Goal: Information Seeking & Learning: Learn about a topic

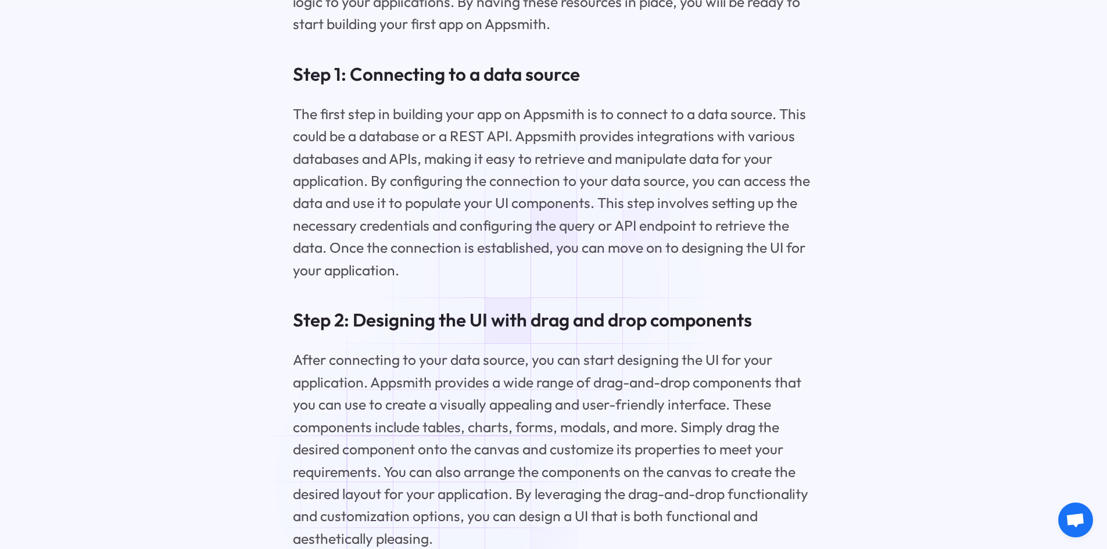
scroll to position [7091, 0]
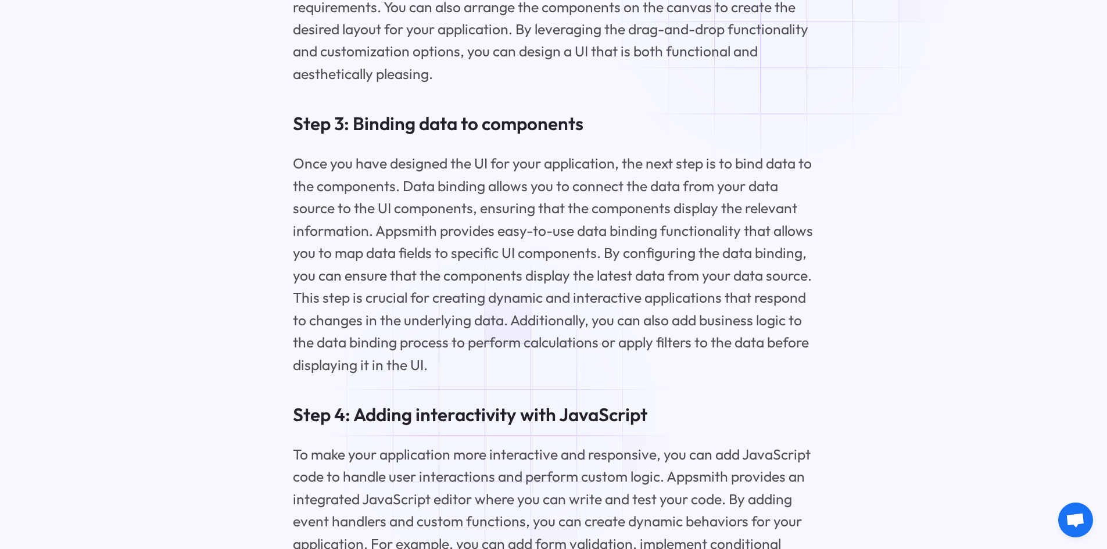
scroll to position [7556, 0]
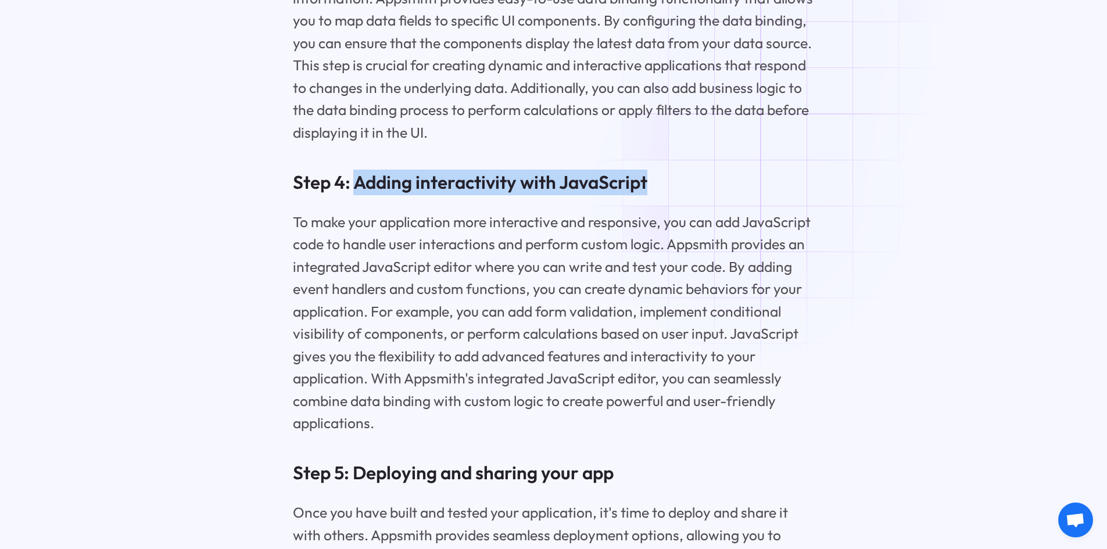
drag, startPoint x: 353, startPoint y: 205, endPoint x: 755, endPoint y: 199, distance: 401.5
click at [755, 195] on h3 "Step 4: Adding interactivity with JavaScript" at bounding box center [553, 183] width 521 height 26
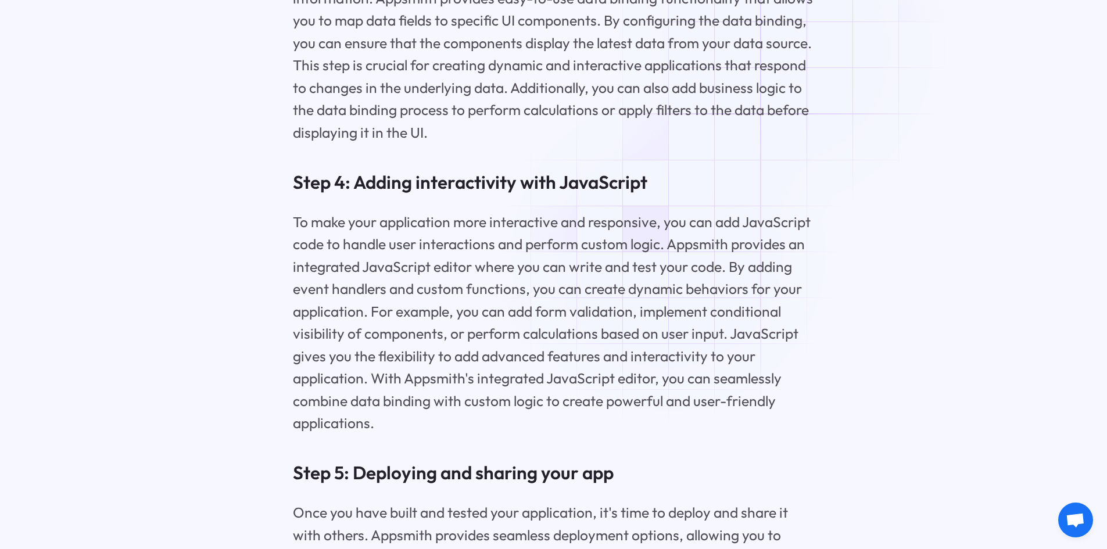
click at [673, 254] on p "To make your application more interactive and responsive, you can add JavaScrip…" at bounding box center [553, 323] width 521 height 224
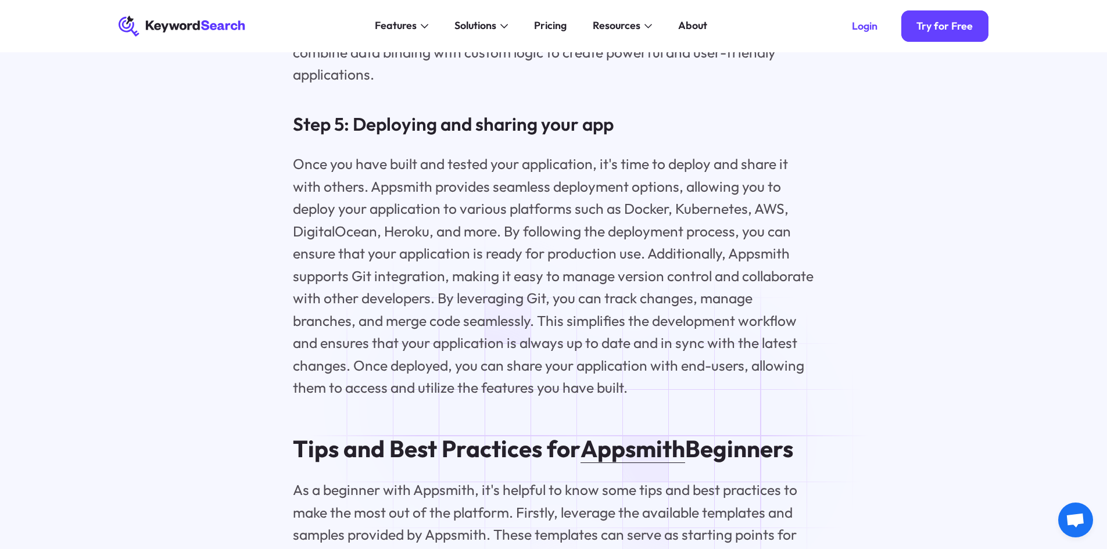
scroll to position [8021, 0]
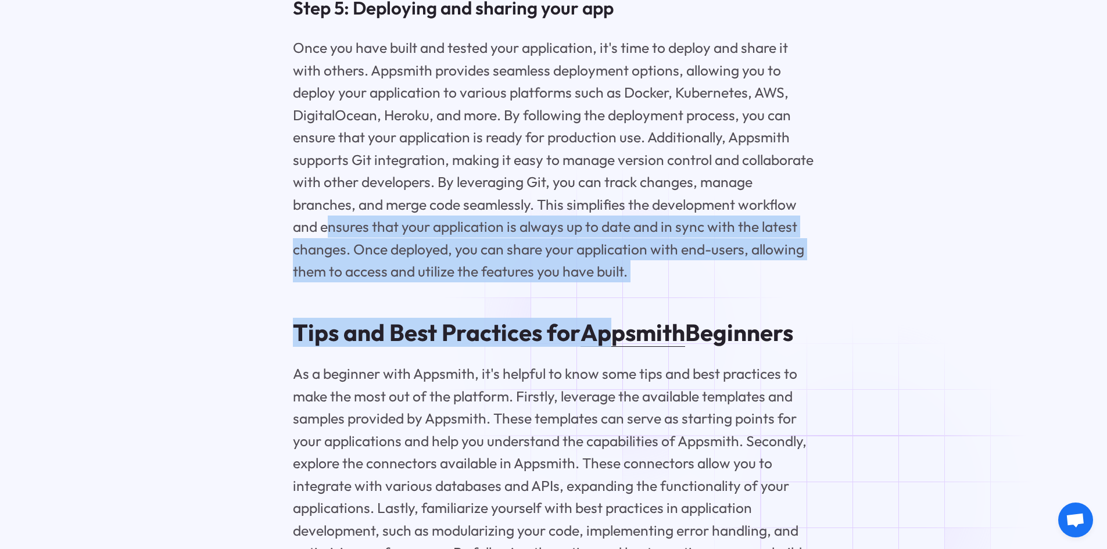
drag, startPoint x: 328, startPoint y: 267, endPoint x: 619, endPoint y: 330, distance: 297.7
click at [633, 282] on p "Once you have built and tested your application, it's time to deploy and share …" at bounding box center [553, 160] width 521 height 246
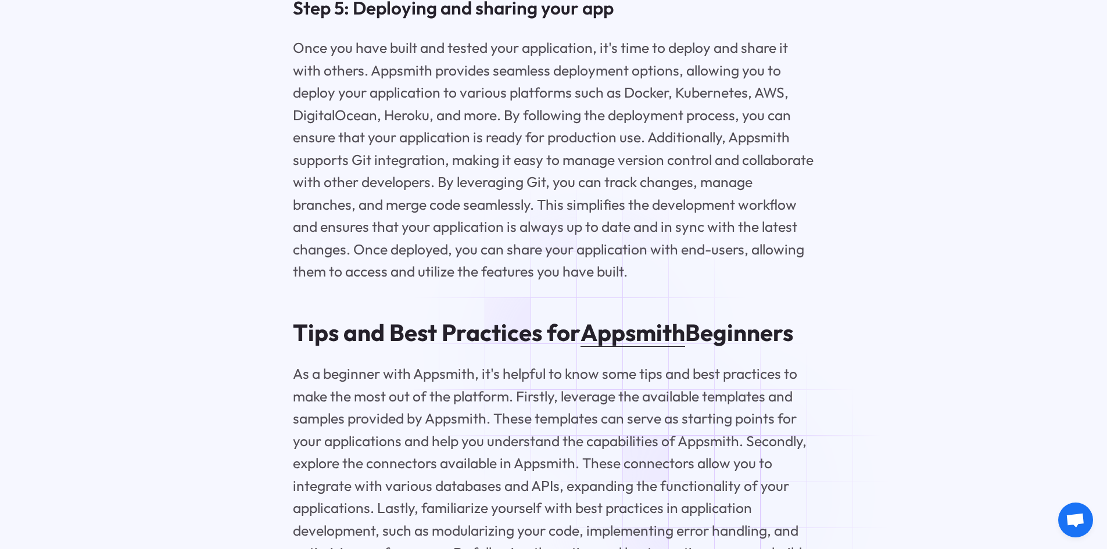
scroll to position [8253, 0]
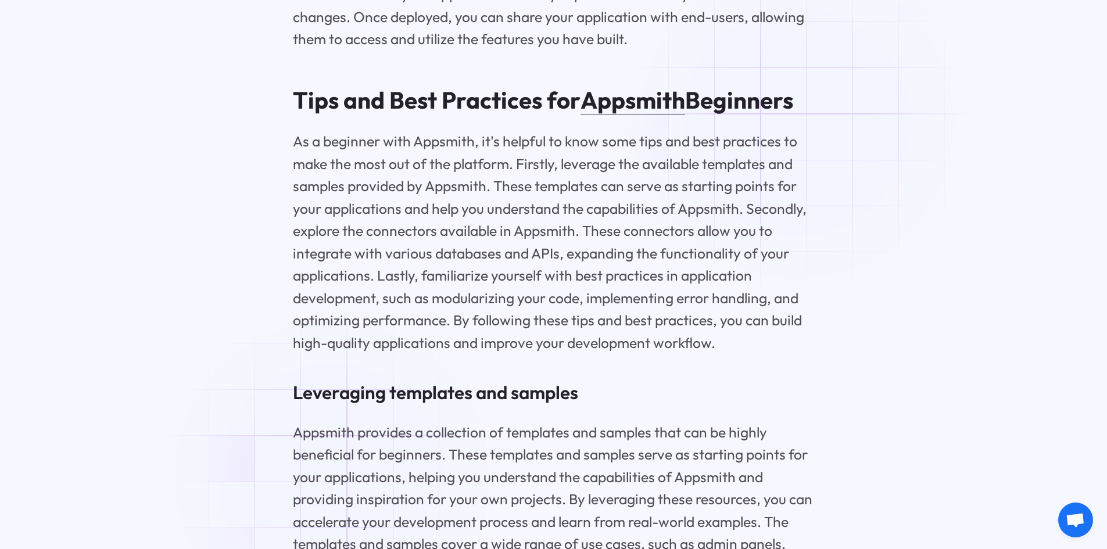
drag, startPoint x: 286, startPoint y: 125, endPoint x: 803, endPoint y: 122, distance: 516.5
click at [610, 183] on p "As a beginner with Appsmith, it's helpful to know some tips and best practices …" at bounding box center [553, 242] width 521 height 224
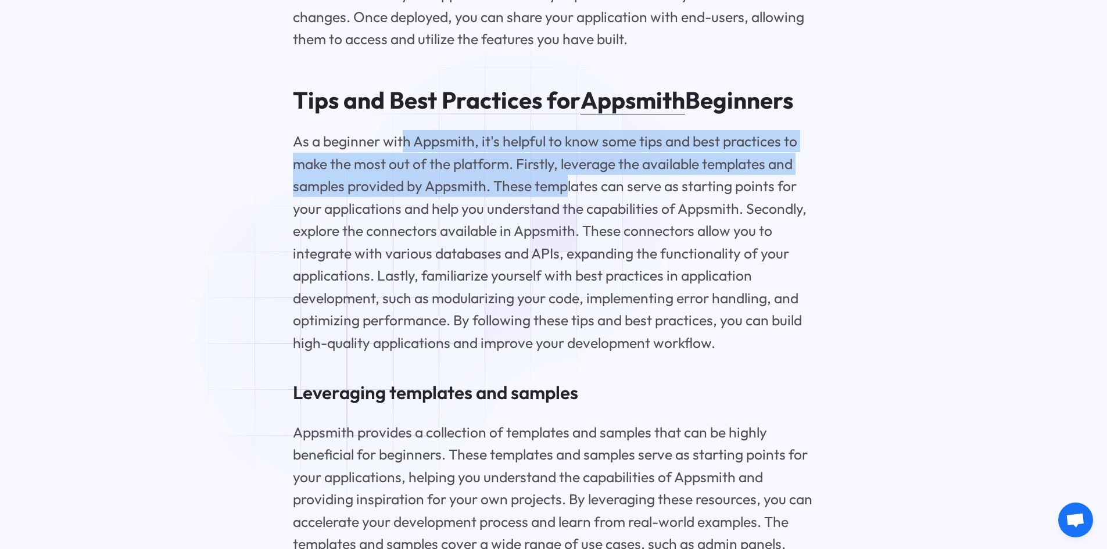
drag, startPoint x: 403, startPoint y: 173, endPoint x: 569, endPoint y: 204, distance: 169.1
click at [569, 204] on p "As a beginner with Appsmith, it's helpful to know some tips and best practices …" at bounding box center [553, 242] width 521 height 224
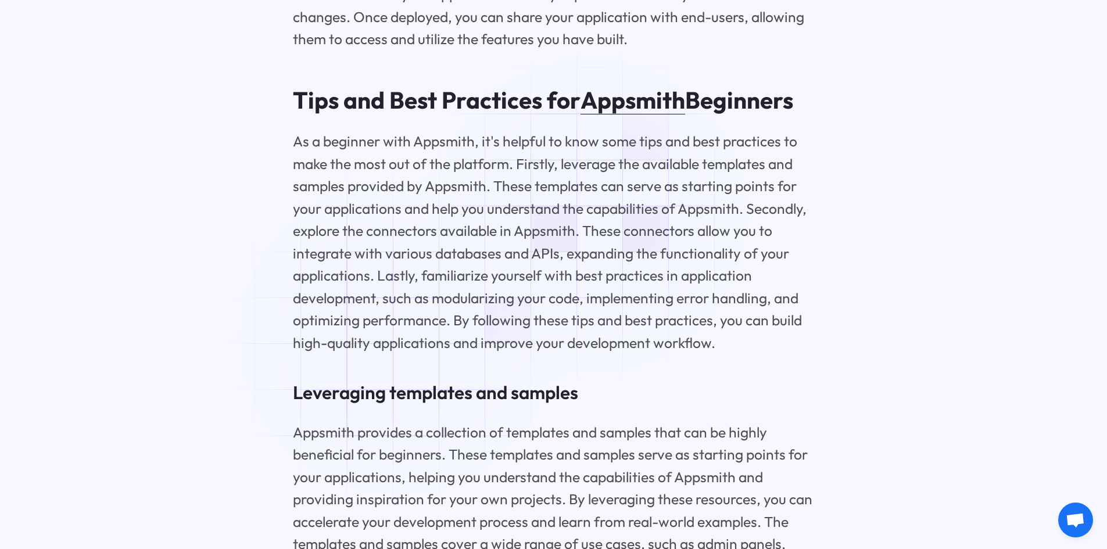
click at [596, 217] on p "As a beginner with Appsmith, it's helpful to know some tips and best practices …" at bounding box center [553, 242] width 521 height 224
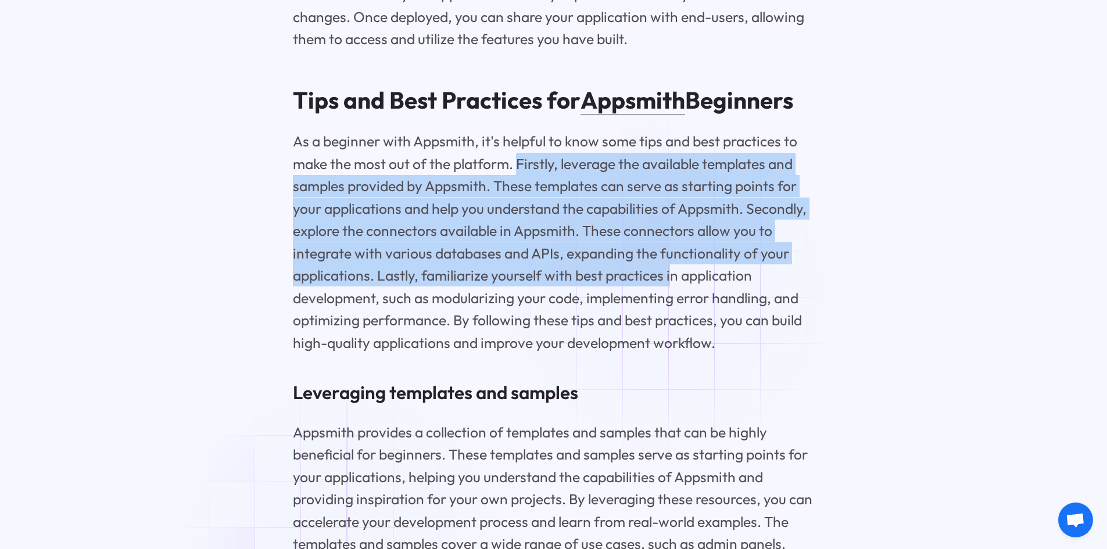
drag, startPoint x: 517, startPoint y: 191, endPoint x: 672, endPoint y: 290, distance: 184.2
click at [671, 296] on p "As a beginner with Appsmith, it's helpful to know some tips and best practices …" at bounding box center [553, 242] width 521 height 224
click at [637, 300] on p "As a beginner with Appsmith, it's helpful to know some tips and best practices …" at bounding box center [553, 242] width 521 height 224
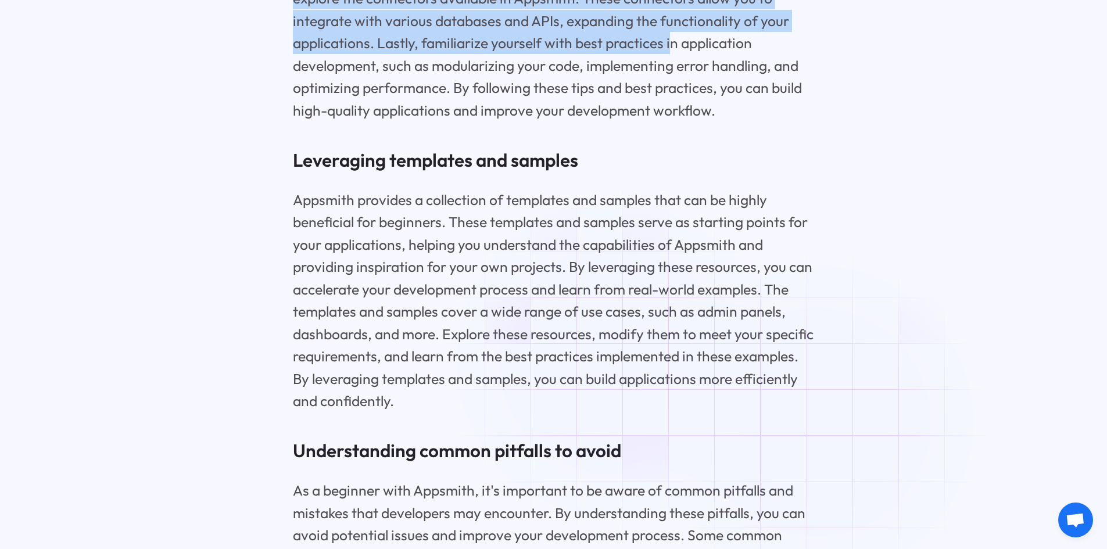
scroll to position [8543, 0]
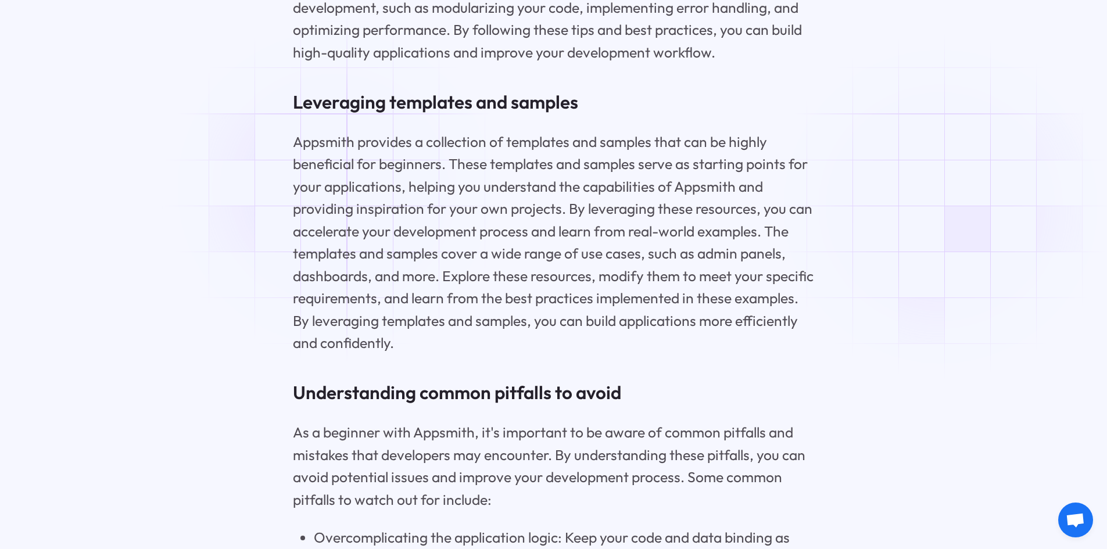
click at [333, 182] on p "Appsmith provides a collection of templates and samples that can be highly bene…" at bounding box center [553, 243] width 521 height 224
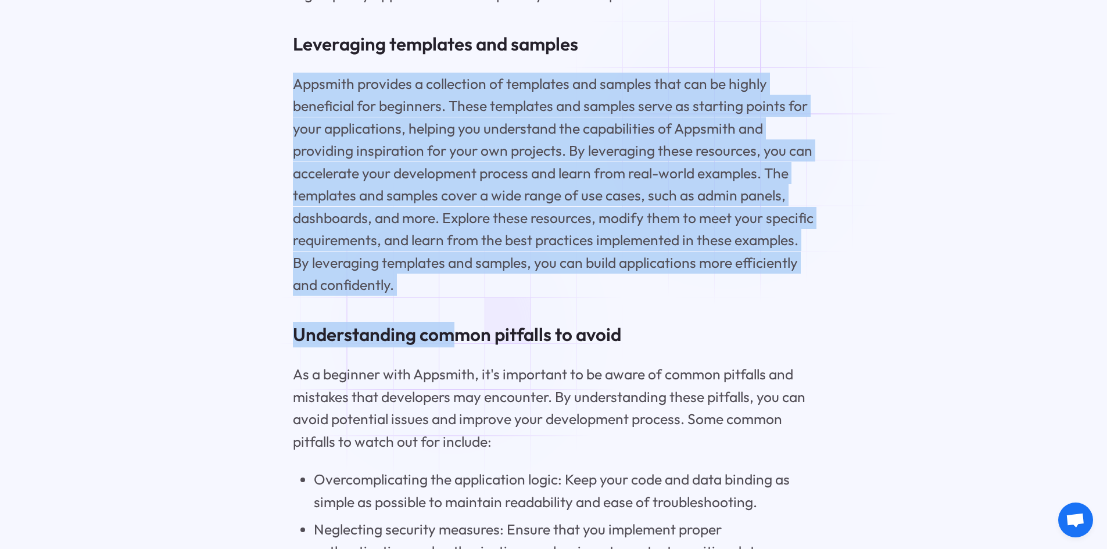
drag, startPoint x: 294, startPoint y: 114, endPoint x: 449, endPoint y: 304, distance: 245.3
click at [456, 296] on p "Appsmith provides a collection of templates and samples that can be highly bene…" at bounding box center [553, 185] width 521 height 224
click at [452, 283] on p "Appsmith provides a collection of templates and samples that can be highly bene…" at bounding box center [553, 185] width 521 height 224
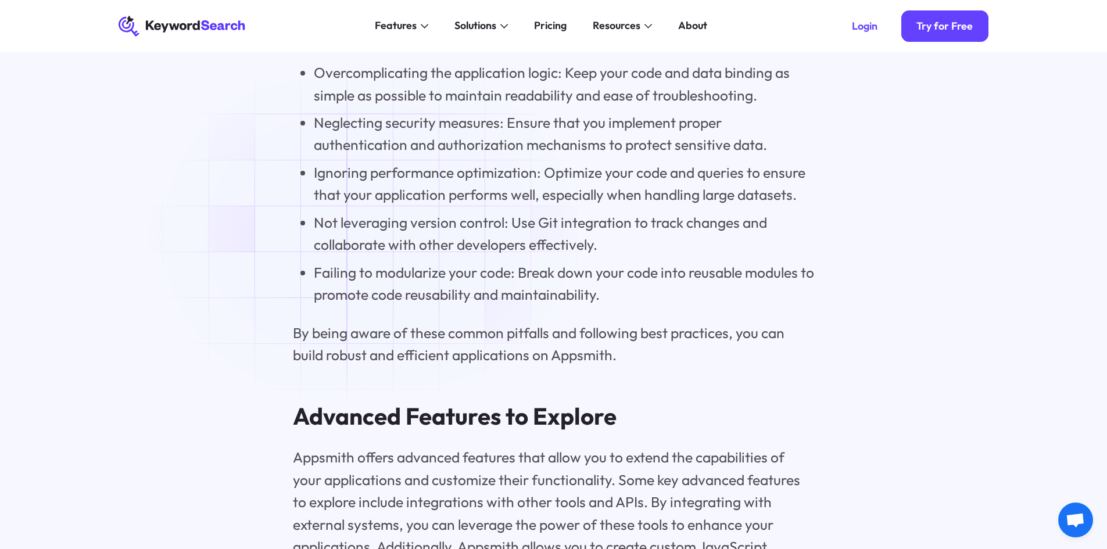
scroll to position [8892, 0]
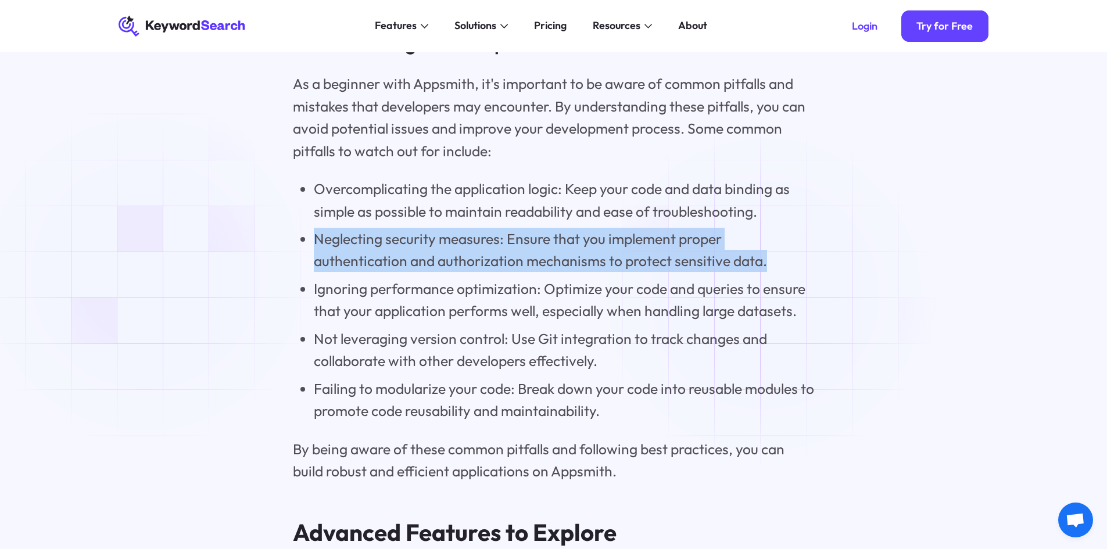
drag, startPoint x: 310, startPoint y: 269, endPoint x: 770, endPoint y: 295, distance: 460.9
click at [770, 295] on ul "Overcomplicating the application logic: Keep your code and data binding as simp…" at bounding box center [553, 300] width 521 height 245
click at [769, 272] on li "Neglecting security measures: Ensure that you implement proper authentication a…" at bounding box center [564, 250] width 500 height 45
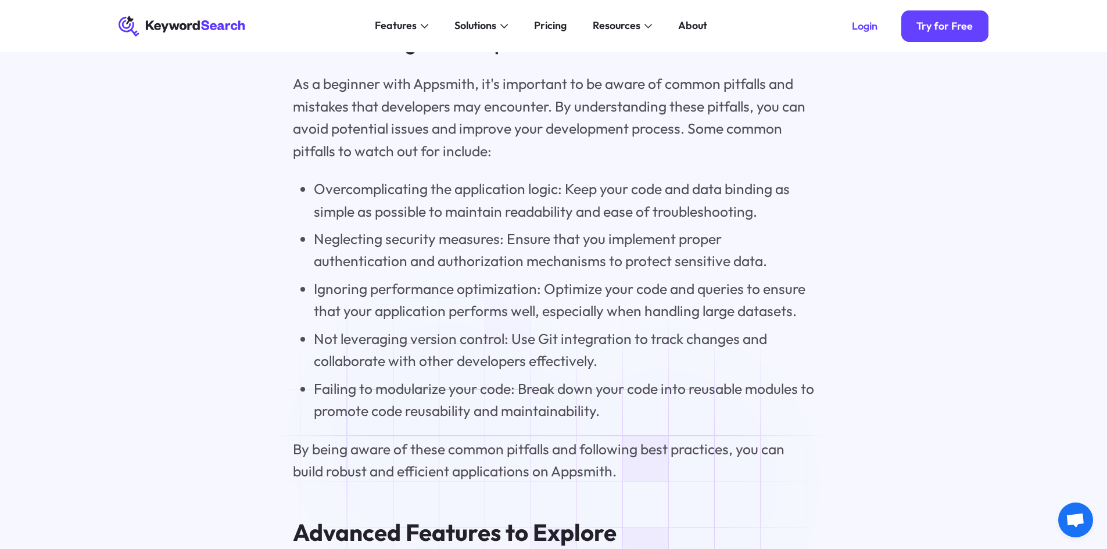
scroll to position [9241, 0]
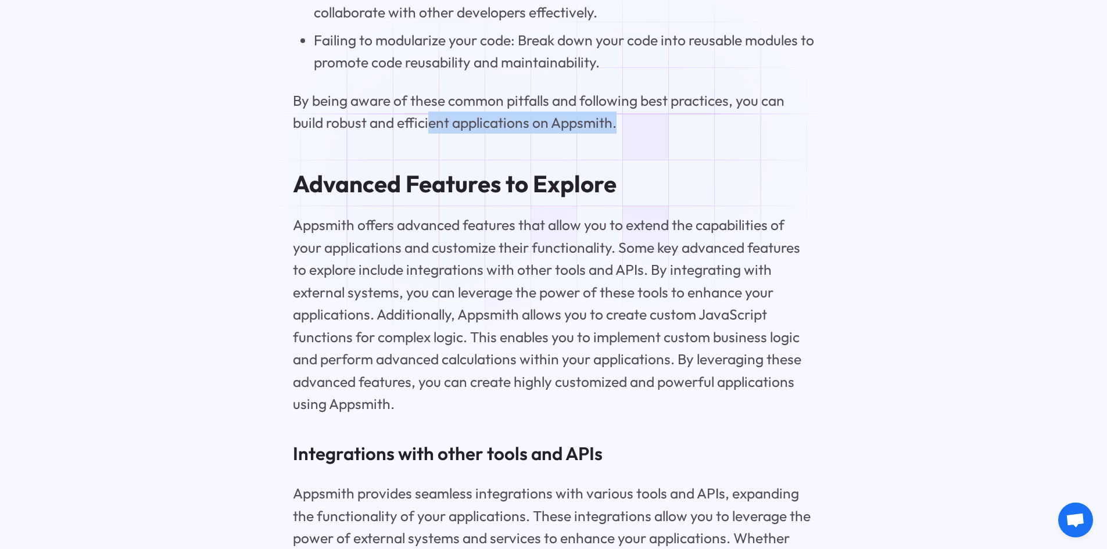
drag, startPoint x: 429, startPoint y: 155, endPoint x: 633, endPoint y: 159, distance: 203.4
click at [633, 134] on p "By being aware of these common pitfalls and following best practices, you can b…" at bounding box center [553, 111] width 521 height 45
drag, startPoint x: 622, startPoint y: 189, endPoint x: 602, endPoint y: 285, distance: 98.3
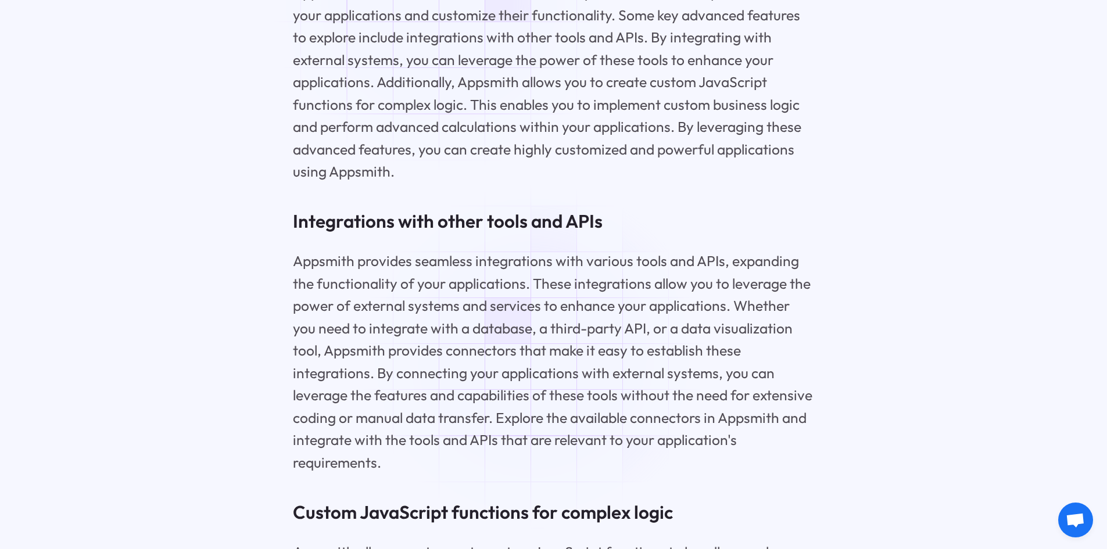
scroll to position [9415, 0]
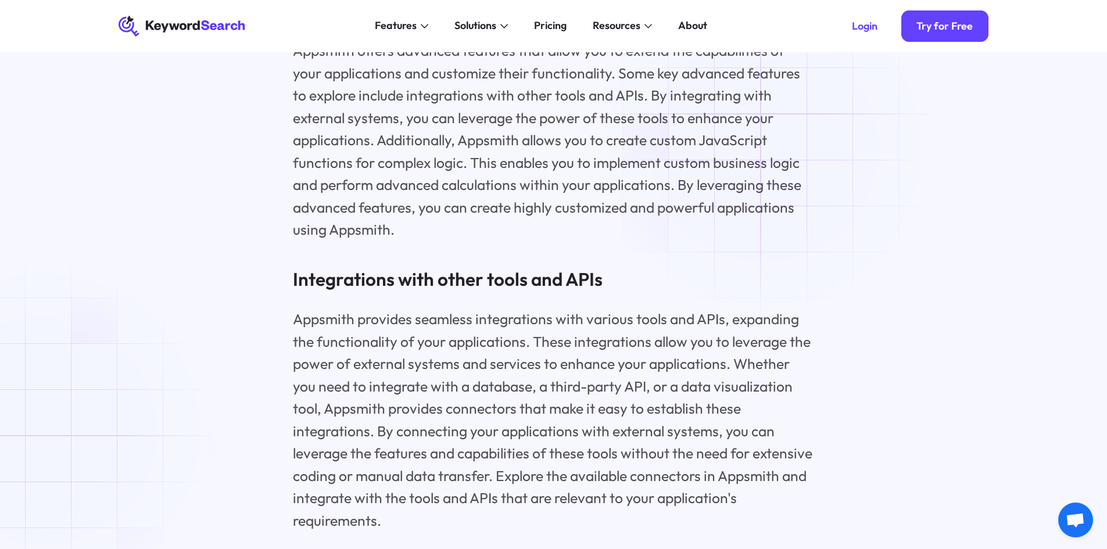
drag, startPoint x: 766, startPoint y: 126, endPoint x: 770, endPoint y: 148, distance: 22.4
drag, startPoint x: 770, startPoint y: 148, endPoint x: 547, endPoint y: 196, distance: 228.1
click at [547, 195] on p "Appsmith offers advanced features that allow you to extend the capabilities of …" at bounding box center [553, 140] width 521 height 201
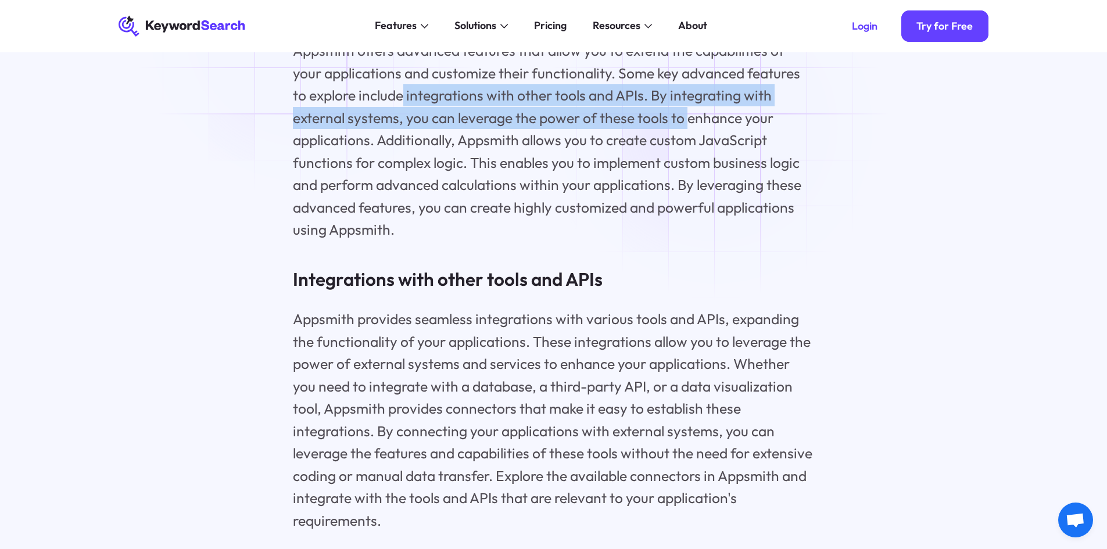
drag, startPoint x: 402, startPoint y: 118, endPoint x: 636, endPoint y: 166, distance: 239.0
click at [662, 162] on p "Appsmith offers advanced features that allow you to extend the capabilities of …" at bounding box center [553, 140] width 521 height 201
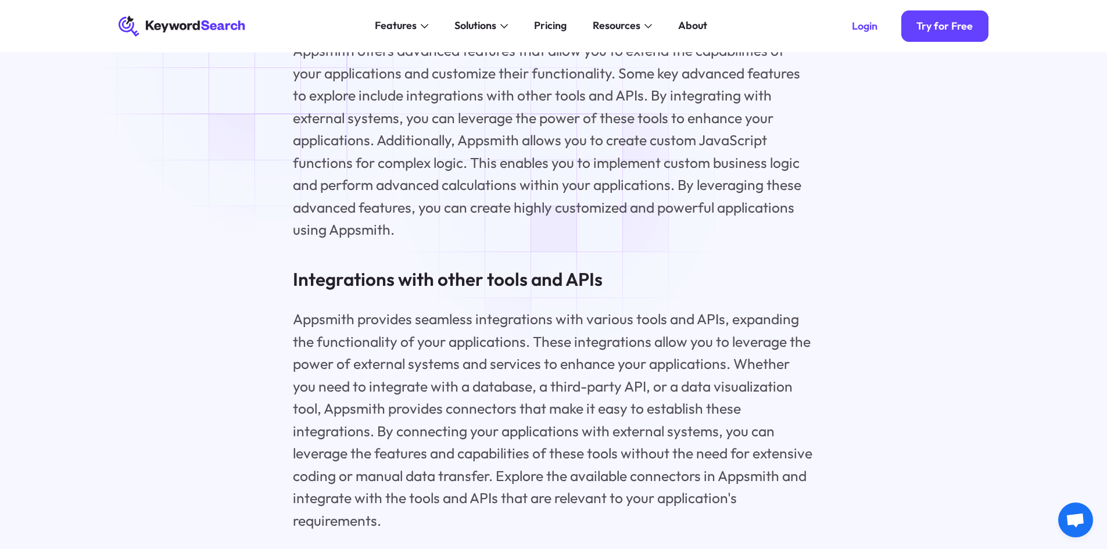
click at [564, 186] on p "Appsmith offers advanced features that allow you to extend the capabilities of …" at bounding box center [553, 140] width 521 height 201
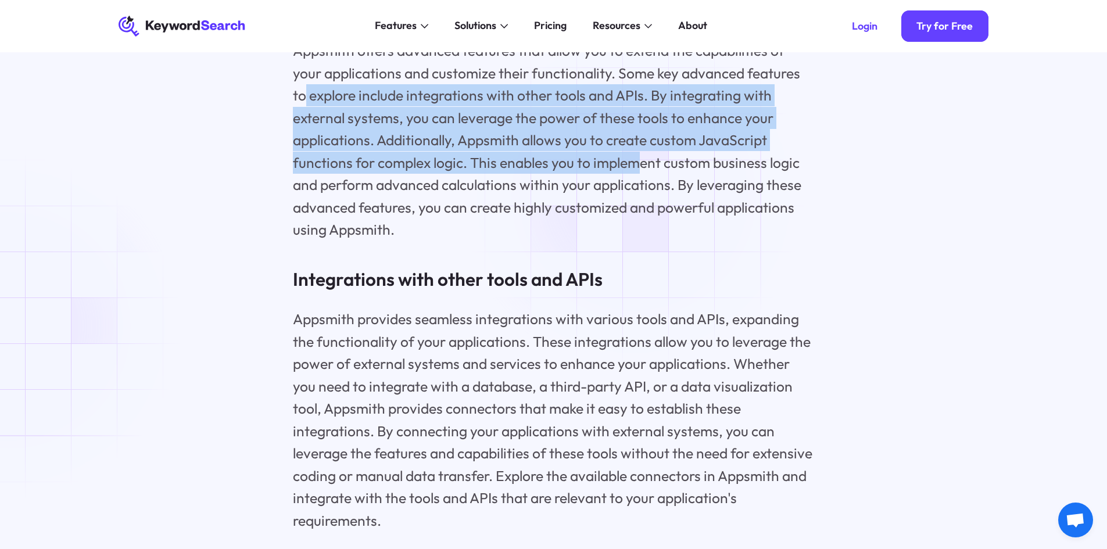
drag, startPoint x: 304, startPoint y: 122, endPoint x: 633, endPoint y: 198, distance: 337.4
click at [636, 197] on p "Appsmith offers advanced features that allow you to extend the capabilities of …" at bounding box center [553, 140] width 521 height 201
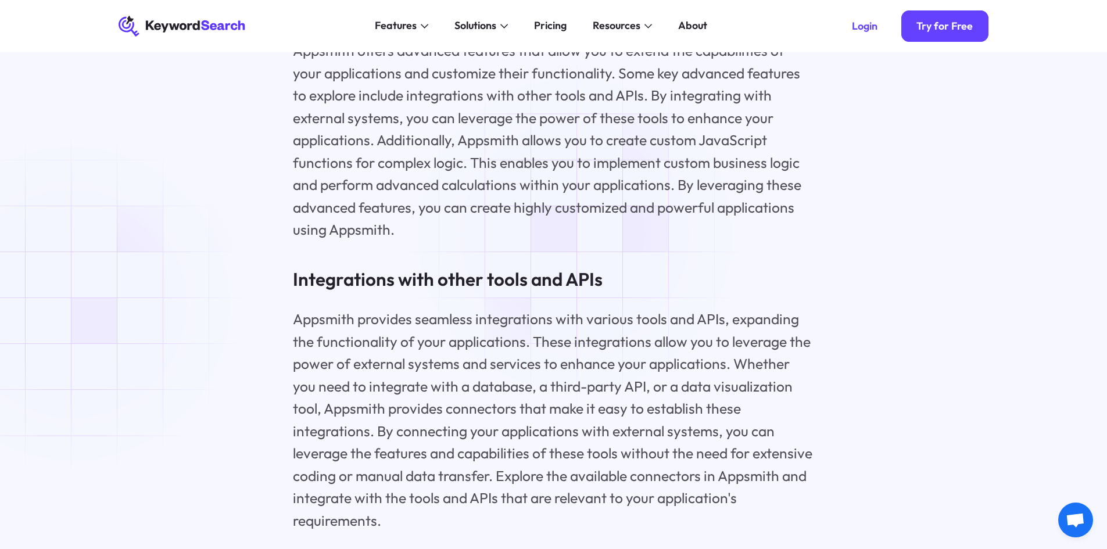
click at [583, 235] on p "Appsmith offers advanced features that allow you to extend the capabilities of …" at bounding box center [553, 140] width 521 height 201
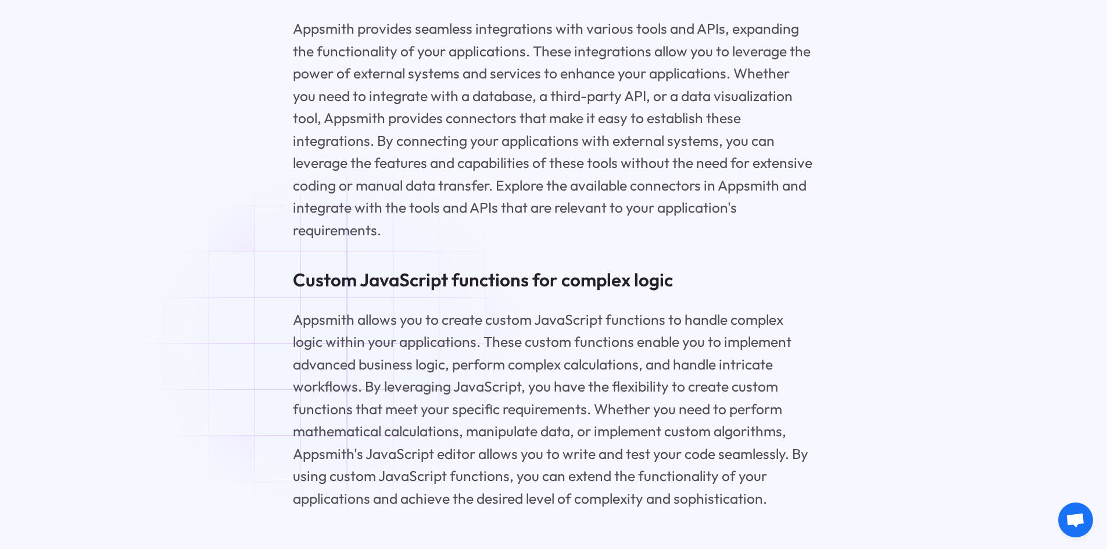
scroll to position [9647, 0]
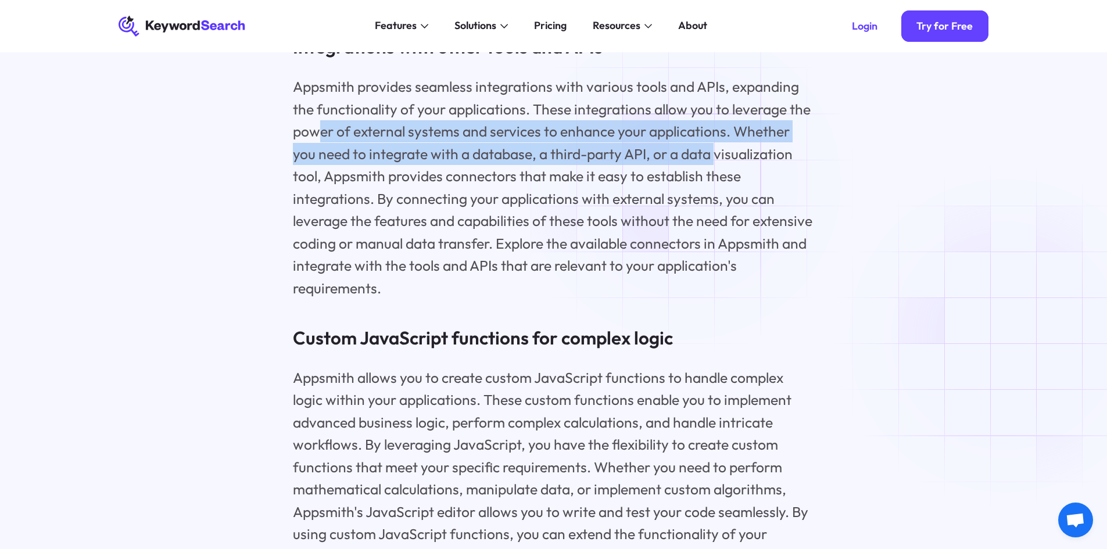
drag, startPoint x: 318, startPoint y: 163, endPoint x: 681, endPoint y: 182, distance: 363.6
click at [688, 183] on p "Appsmith provides seamless integrations with various tools and APIs, expanding …" at bounding box center [553, 188] width 521 height 224
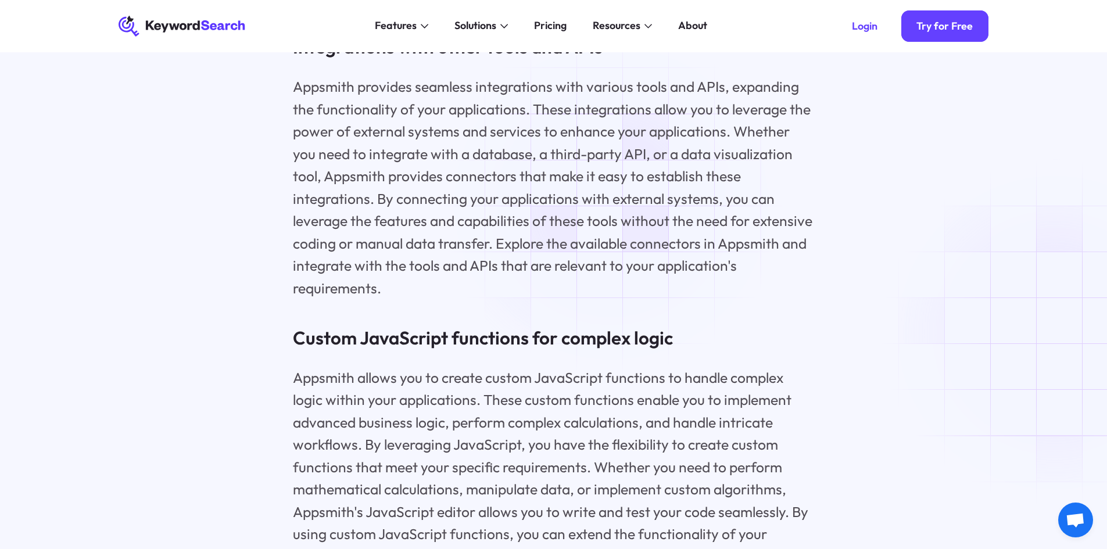
drag, startPoint x: 587, startPoint y: 202, endPoint x: 577, endPoint y: 203, distance: 10.5
click at [586, 202] on p "Appsmith provides seamless integrations with various tools and APIs, expanding …" at bounding box center [553, 188] width 521 height 224
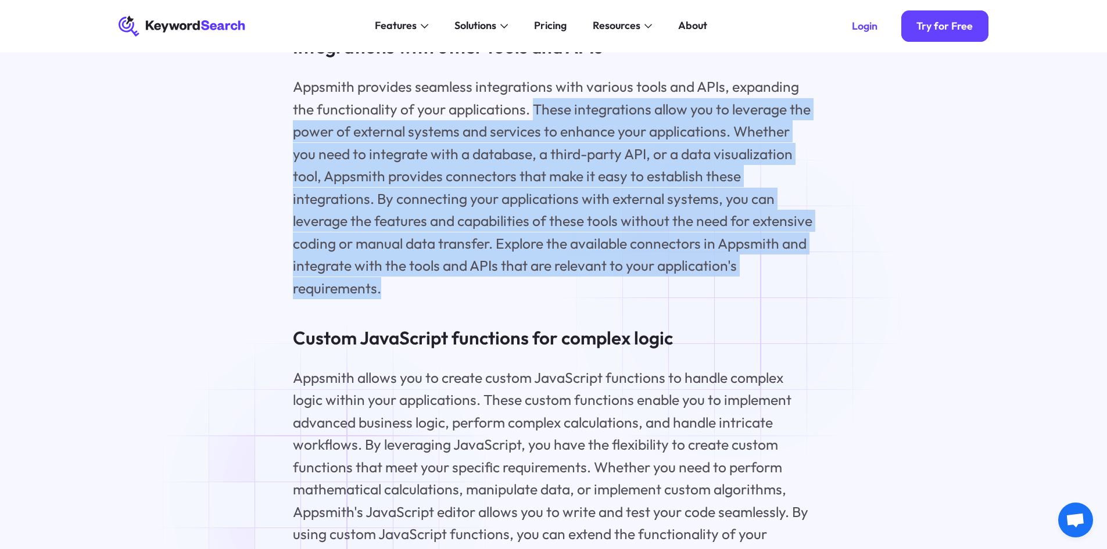
drag, startPoint x: 535, startPoint y: 139, endPoint x: 674, endPoint y: 350, distance: 252.5
click at [747, 299] on p "Appsmith provides seamless integrations with various tools and APIs, expanding …" at bounding box center [553, 188] width 521 height 224
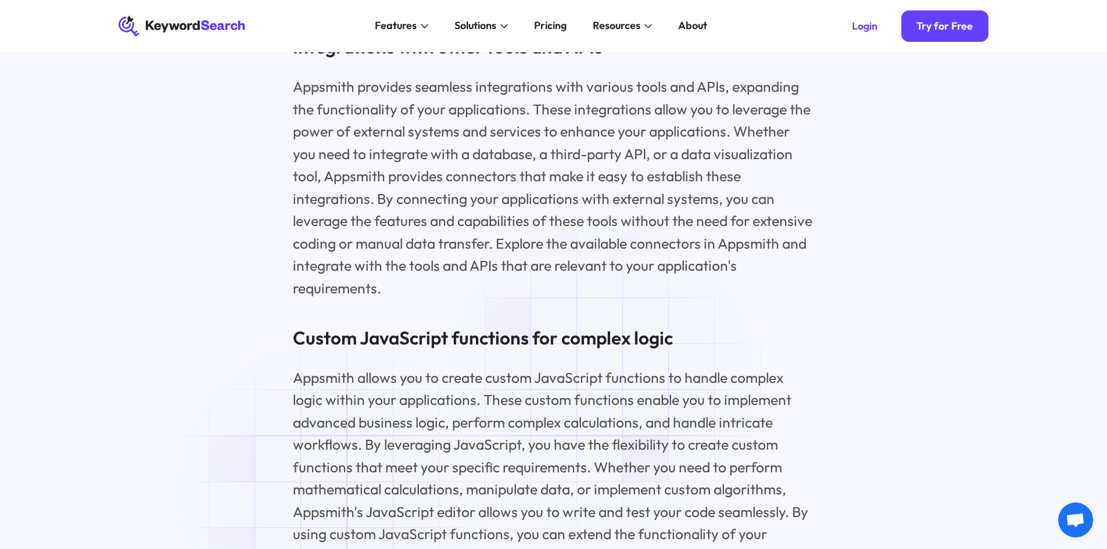
click at [605, 378] on p "Appsmith allows you to create custom JavaScript functions to handle complex log…" at bounding box center [553, 467] width 521 height 201
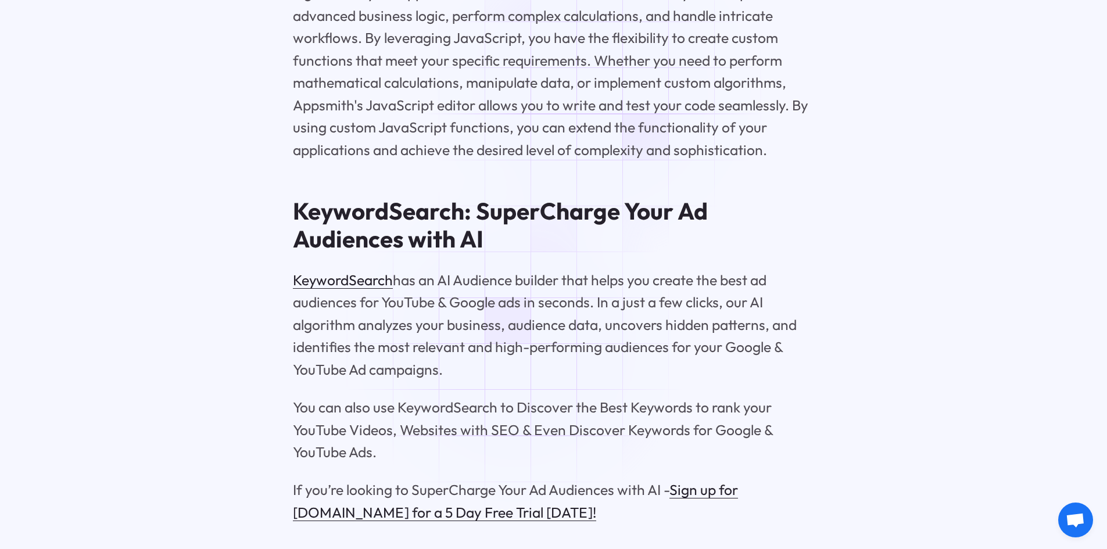
scroll to position [10112, 0]
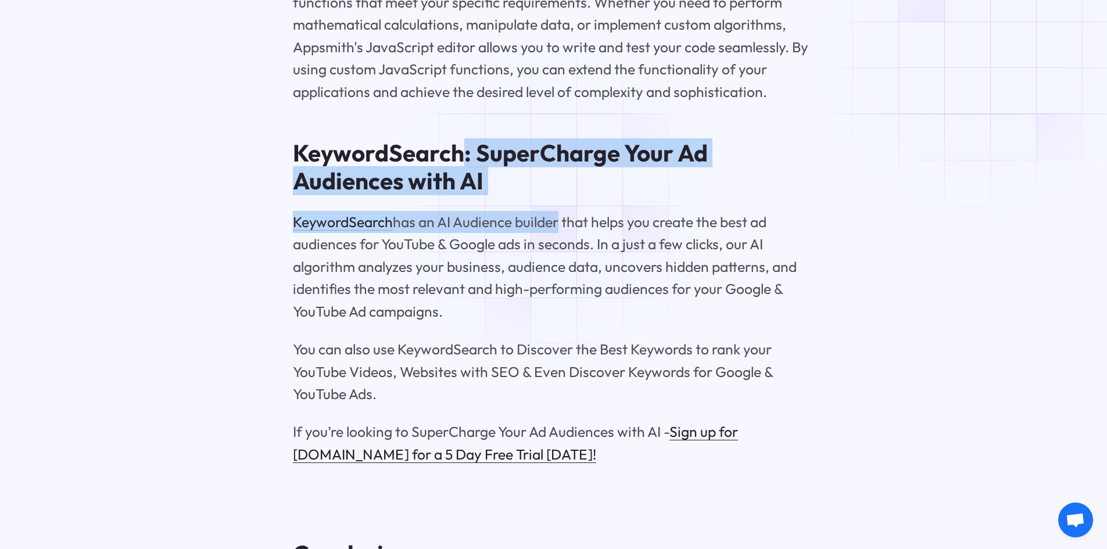
drag, startPoint x: 463, startPoint y: 162, endPoint x: 556, endPoint y: 211, distance: 105.5
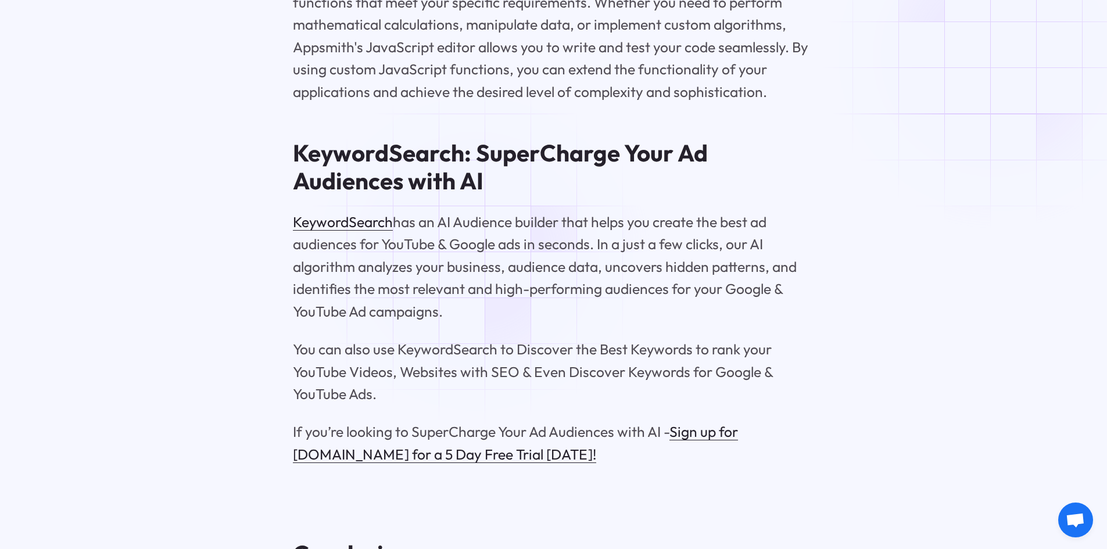
click at [468, 263] on p "KeywordSearch has an AI Audience builder that helps you create the best ad audi…" at bounding box center [553, 267] width 521 height 112
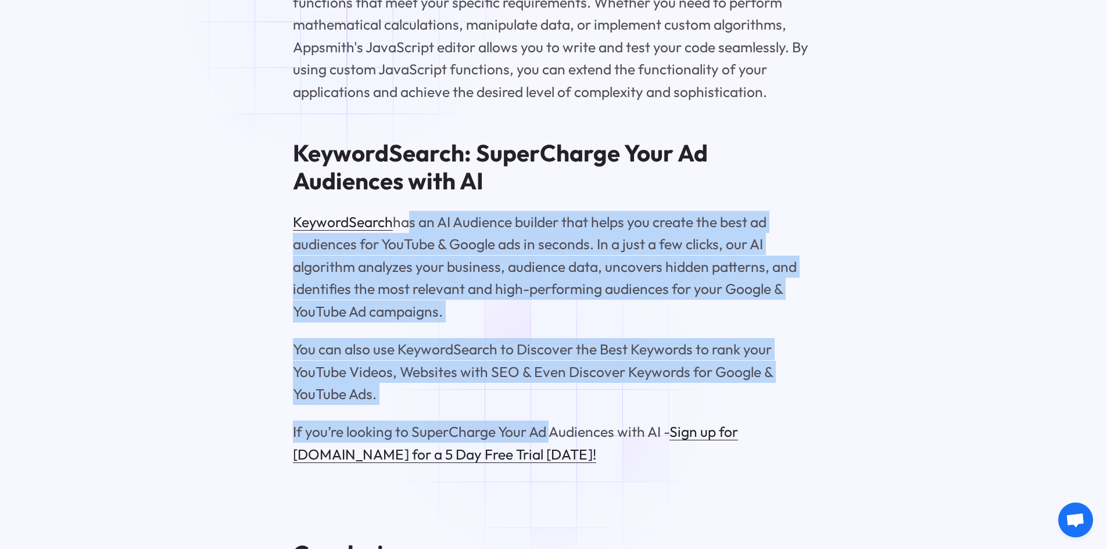
drag, startPoint x: 404, startPoint y: 238, endPoint x: 555, endPoint y: 428, distance: 242.7
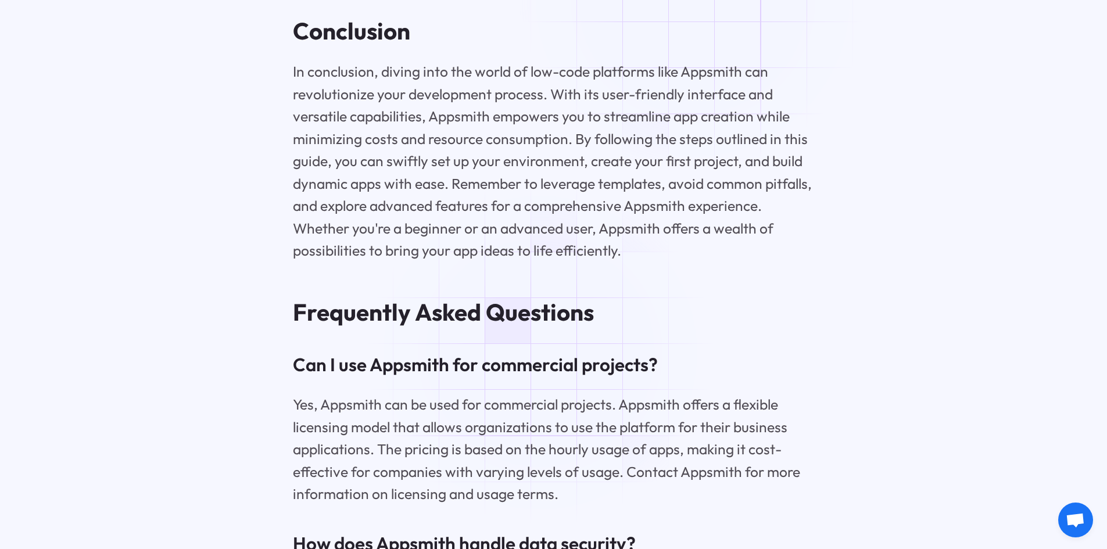
scroll to position [10925, 0]
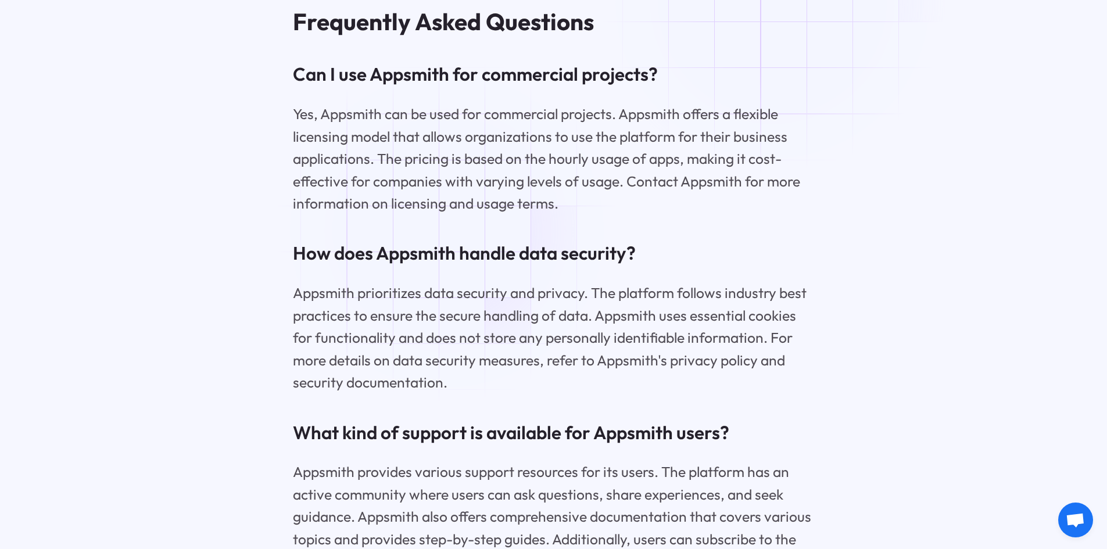
click at [451, 214] on p "Yes, Appsmith can be used for commercial projects. Appsmith offers a flexible l…" at bounding box center [553, 159] width 521 height 112
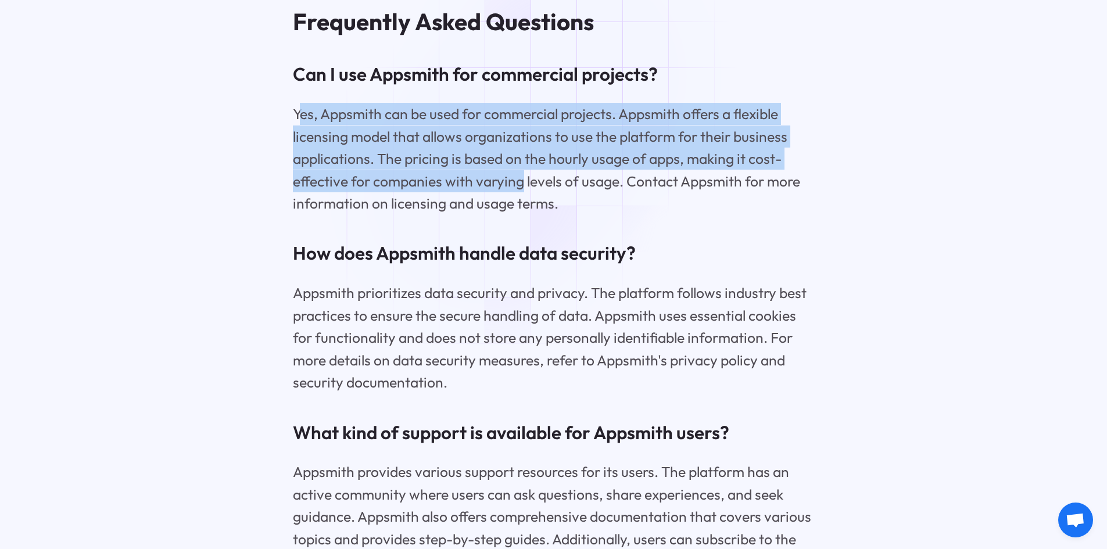
drag, startPoint x: 316, startPoint y: 141, endPoint x: 526, endPoint y: 198, distance: 218.0
click at [525, 198] on p "Yes, Appsmith can be used for commercial projects. Appsmith offers a flexible l…" at bounding box center [553, 159] width 521 height 112
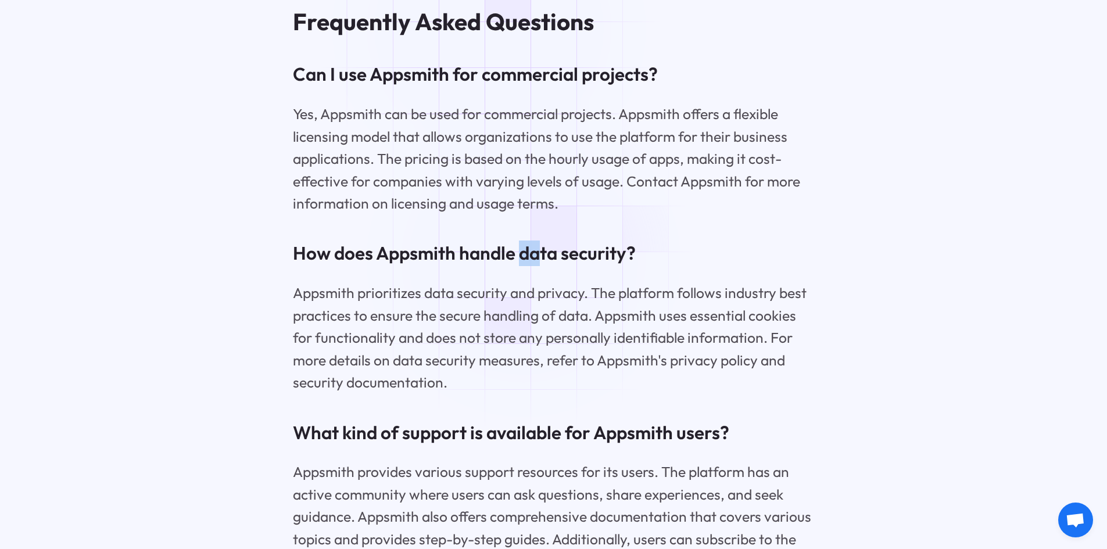
drag, startPoint x: 528, startPoint y: 260, endPoint x: 509, endPoint y: 255, distance: 19.3
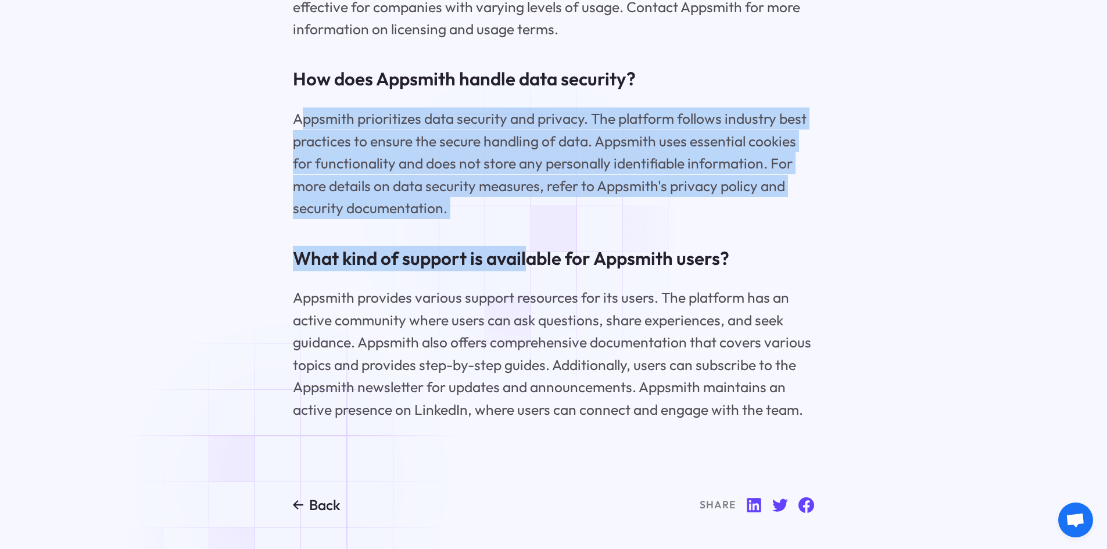
drag, startPoint x: 303, startPoint y: 132, endPoint x: 528, endPoint y: 241, distance: 250.0
click at [551, 219] on p "Appsmith prioritizes data security and privacy. The platform follows industry b…" at bounding box center [553, 163] width 521 height 112
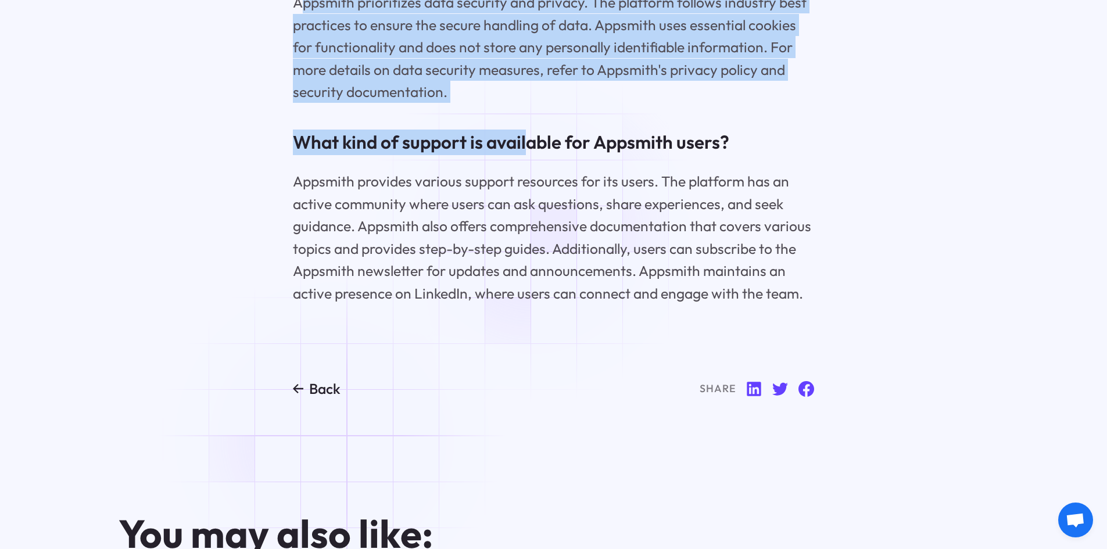
scroll to position [11274, 0]
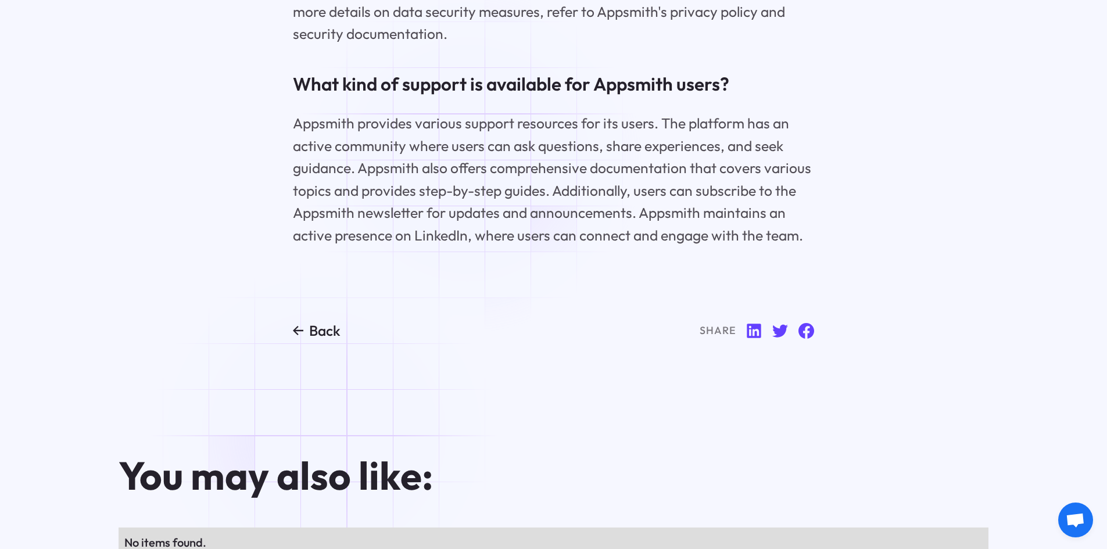
click at [471, 160] on p "Appsmith provides various support resources for its users. The platform has an …" at bounding box center [553, 179] width 521 height 134
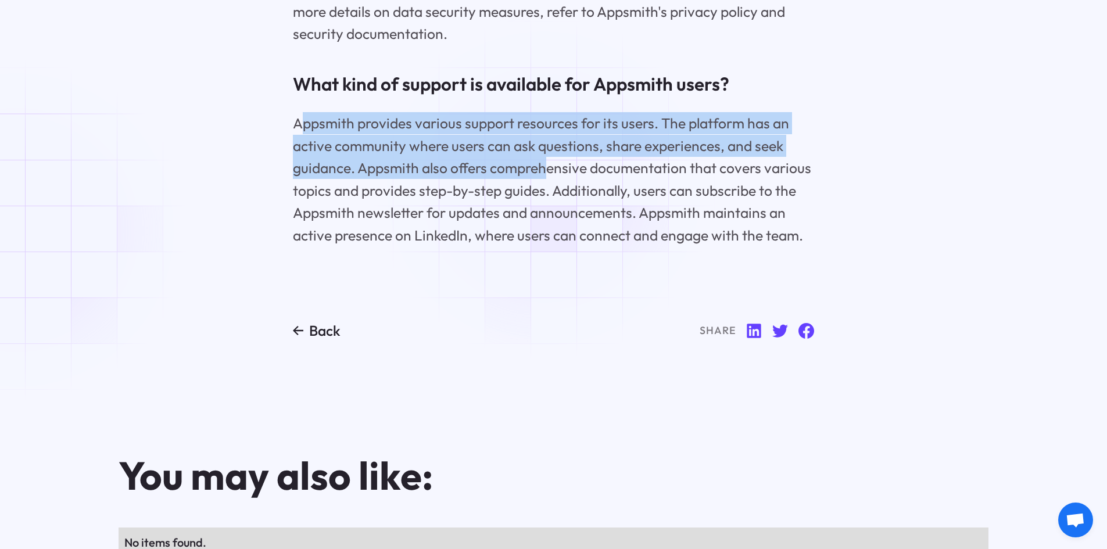
drag, startPoint x: 298, startPoint y: 142, endPoint x: 548, endPoint y: 188, distance: 254.0
click at [548, 188] on p "Appsmith provides various support resources for its users. The platform has an …" at bounding box center [553, 179] width 521 height 134
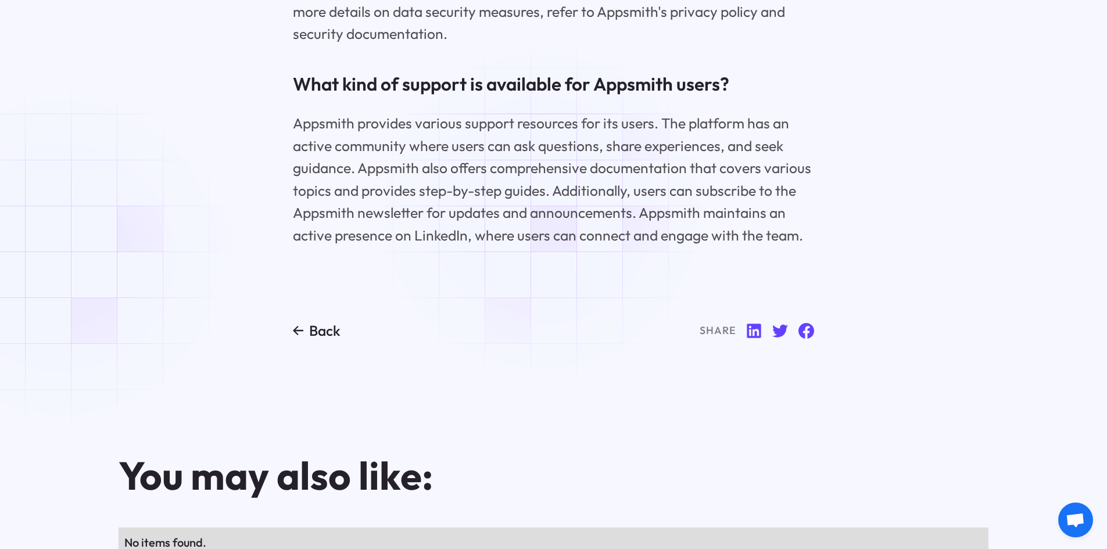
click at [546, 212] on p "Appsmith provides various support resources for its users. The platform has an …" at bounding box center [553, 179] width 521 height 134
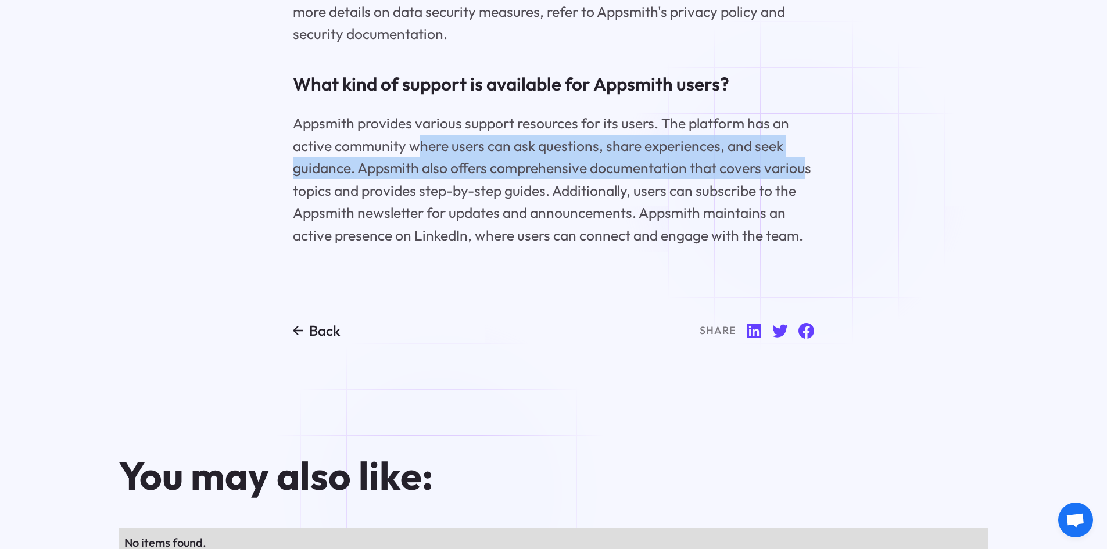
drag, startPoint x: 419, startPoint y: 153, endPoint x: 767, endPoint y: 173, distance: 348.0
click at [769, 173] on p "Appsmith provides various support resources for its users. The platform has an …" at bounding box center [553, 179] width 521 height 134
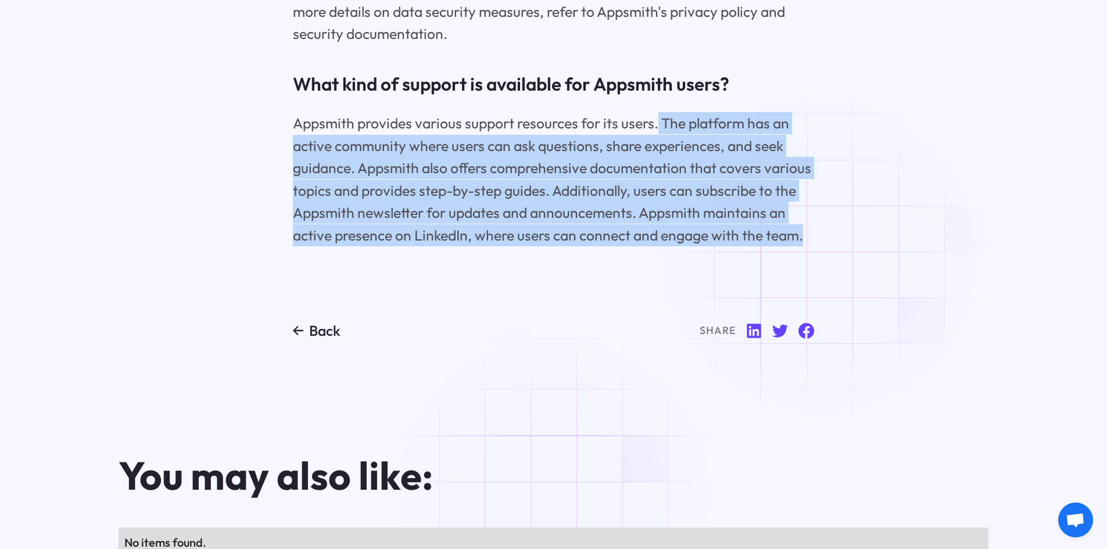
drag, startPoint x: 658, startPoint y: 136, endPoint x: 827, endPoint y: 256, distance: 207.9
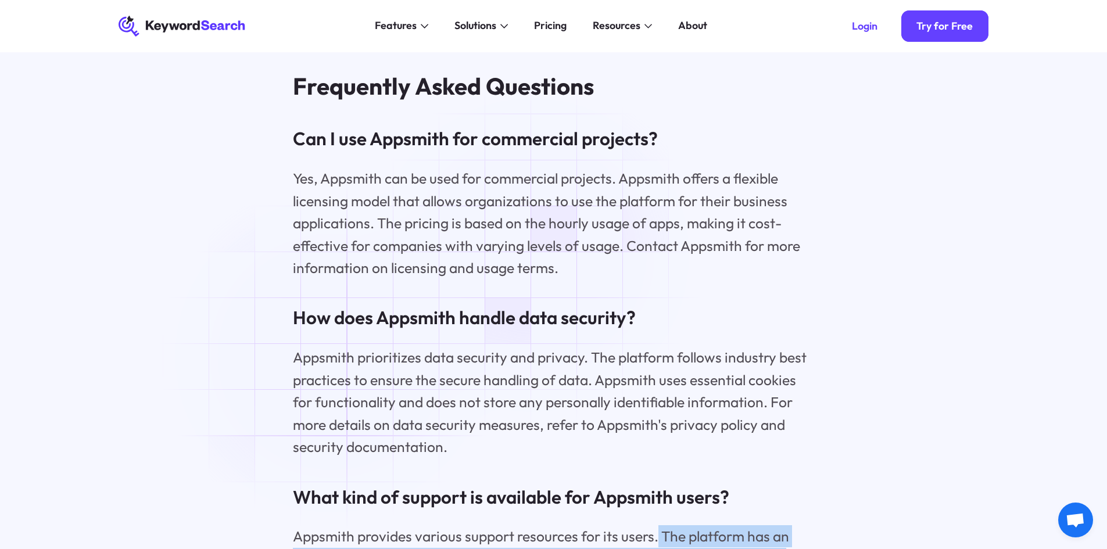
scroll to position [10512, 0]
